Goal: Transaction & Acquisition: Purchase product/service

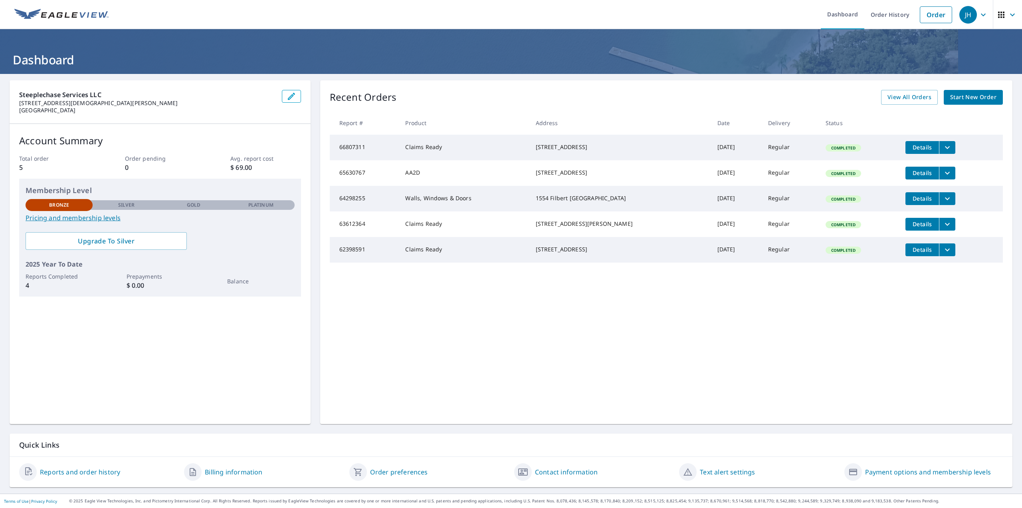
click at [952, 92] on link "Start New Order" at bounding box center [973, 97] width 59 height 15
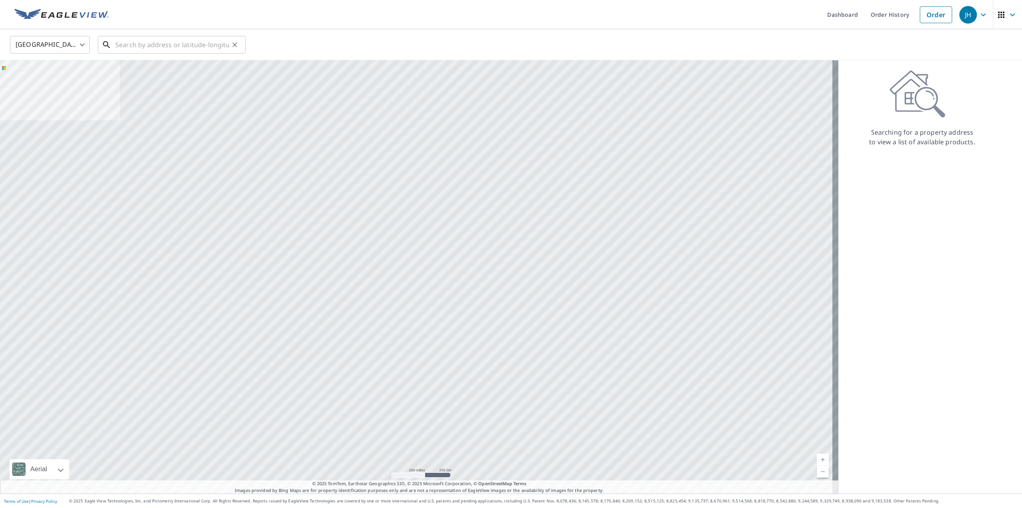
click at [128, 40] on input "text" at bounding box center [172, 45] width 114 height 22
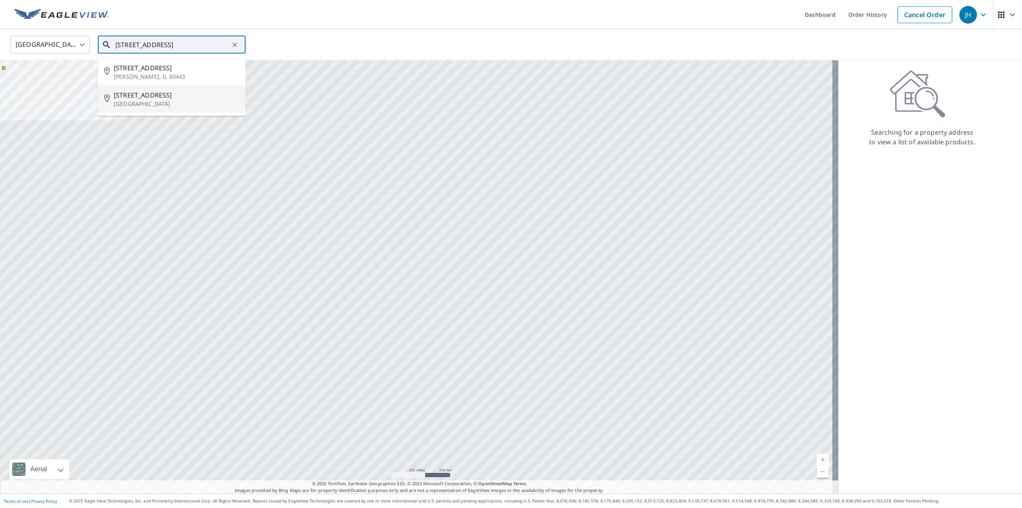
click at [147, 98] on span "916 Academy Ave" at bounding box center [176, 95] width 125 height 10
type input "916 Academy Ave Owings Mills, MD 21117"
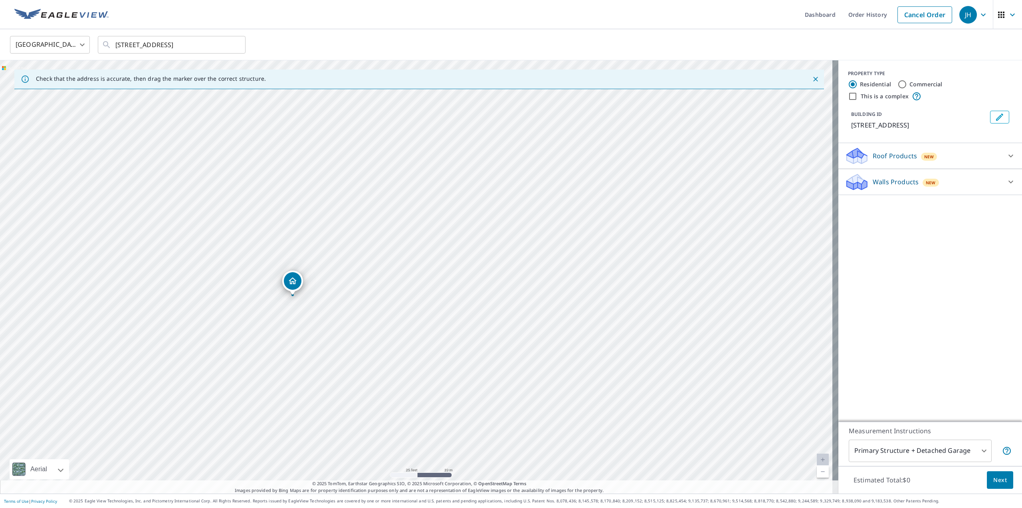
click at [1006, 153] on icon at bounding box center [1011, 156] width 10 height 10
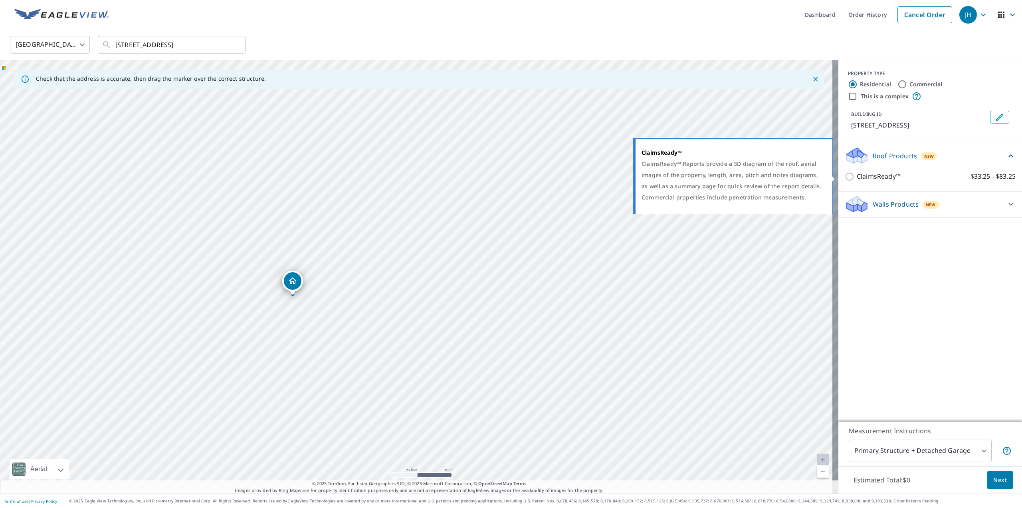
click at [847, 175] on input "ClaimsReady™ $33.25 - $83.25" at bounding box center [851, 177] width 12 height 10
checkbox input "true"
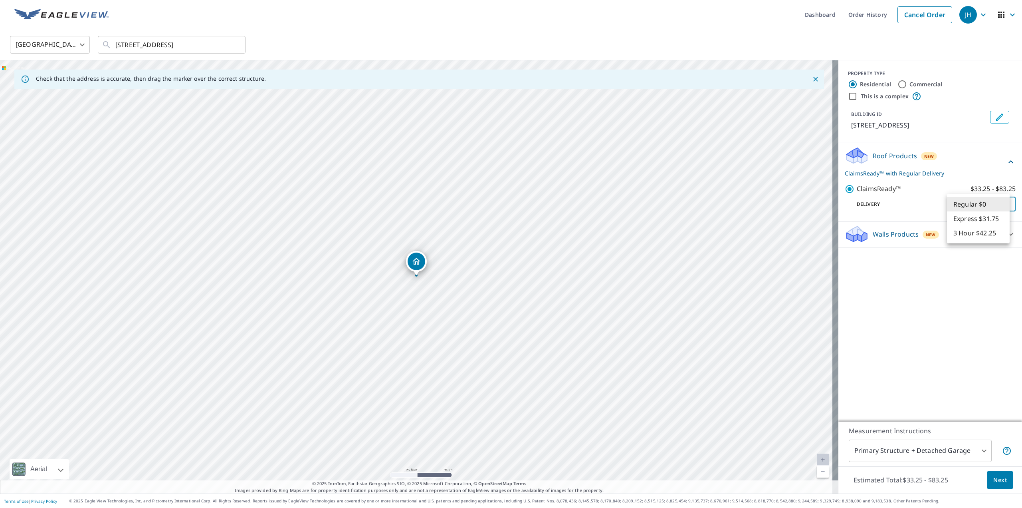
click at [993, 203] on body "JH JH Dashboard Order History Cancel Order JH United States US ​ 916 Academy Av…" at bounding box center [511, 254] width 1022 height 508
click at [993, 203] on li "Regular $0" at bounding box center [978, 204] width 63 height 14
click at [877, 205] on p "Delivery" at bounding box center [899, 203] width 108 height 7
click at [934, 452] on body "JH JH Dashboard Order History Cancel Order JH United States US ​ 916 Academy Av…" at bounding box center [511, 254] width 1022 height 508
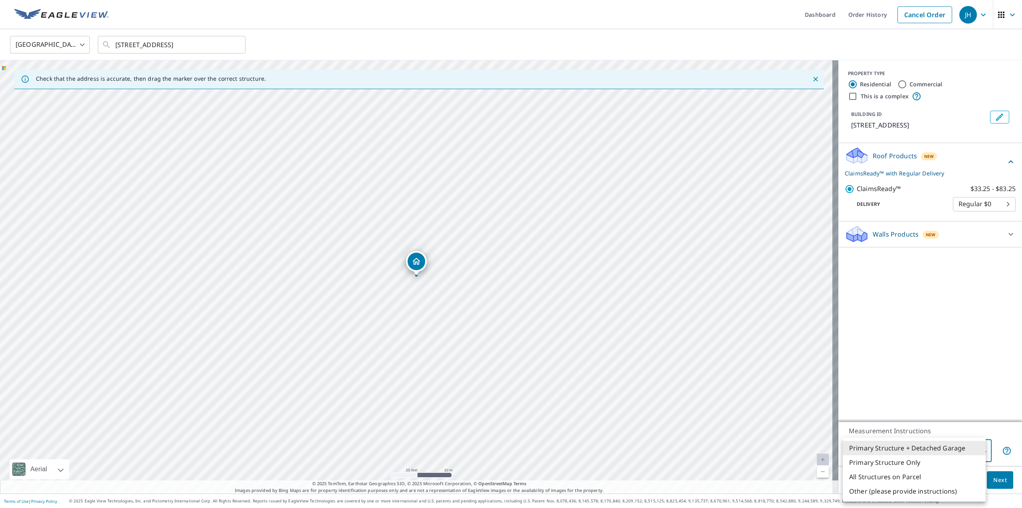
click at [914, 464] on li "Primary Structure Only" at bounding box center [914, 462] width 143 height 14
type input "2"
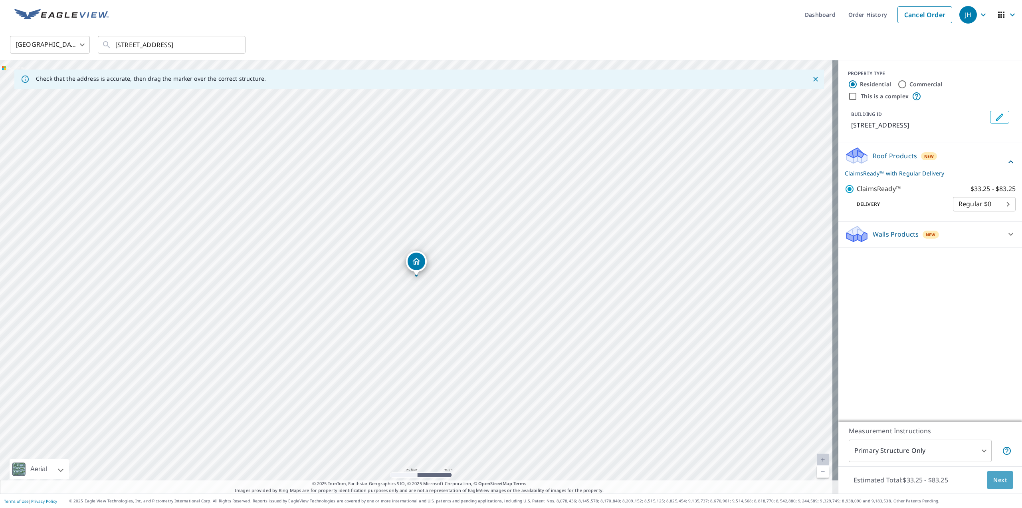
click at [996, 483] on span "Next" at bounding box center [1000, 480] width 14 height 10
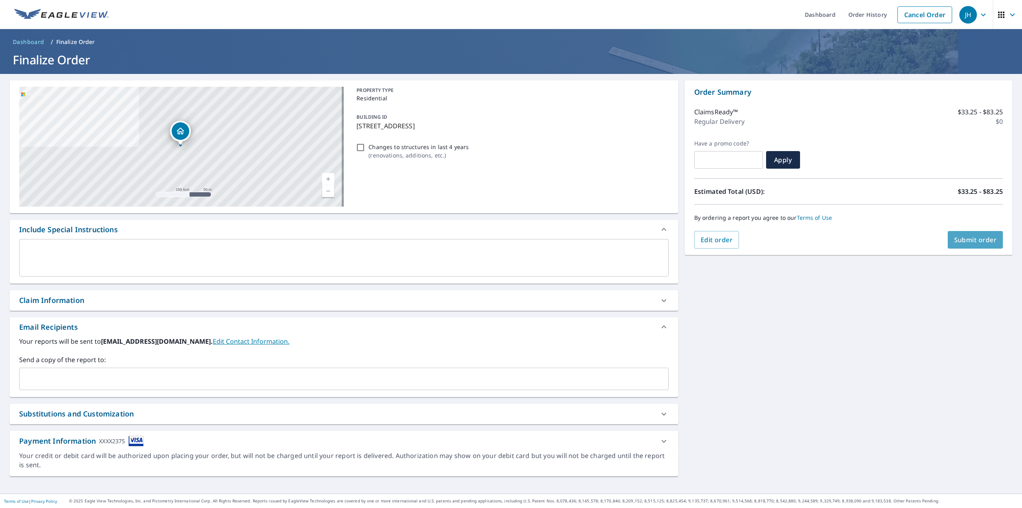
click at [974, 240] on span "Submit order" at bounding box center [975, 239] width 43 height 9
